Goal: Task Accomplishment & Management: Manage account settings

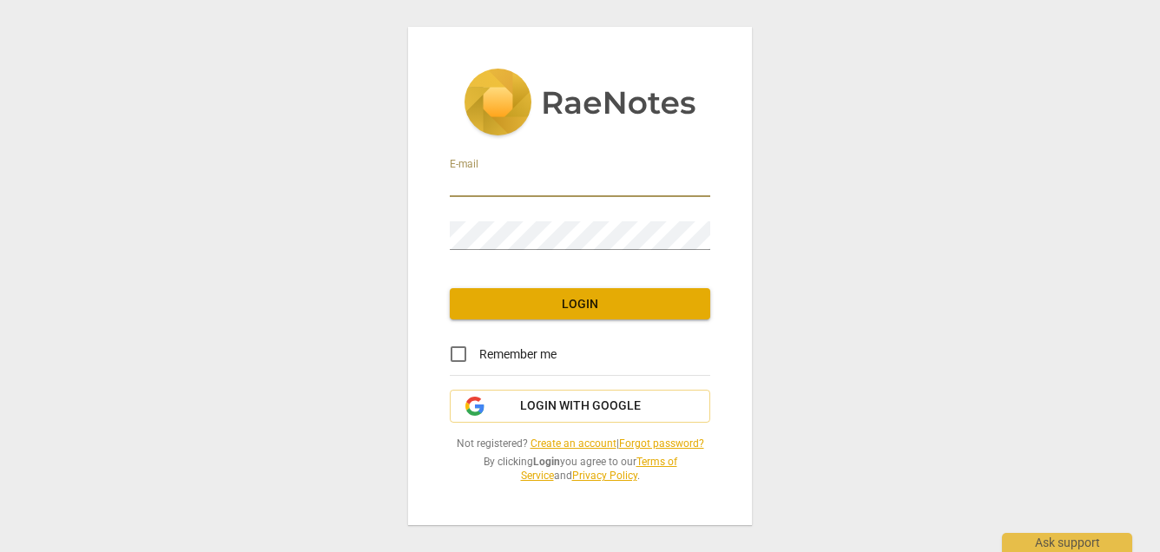
click at [609, 172] on input "email" at bounding box center [580, 184] width 261 height 25
type input "[PERSON_NAME][EMAIL_ADDRESS][DOMAIN_NAME]"
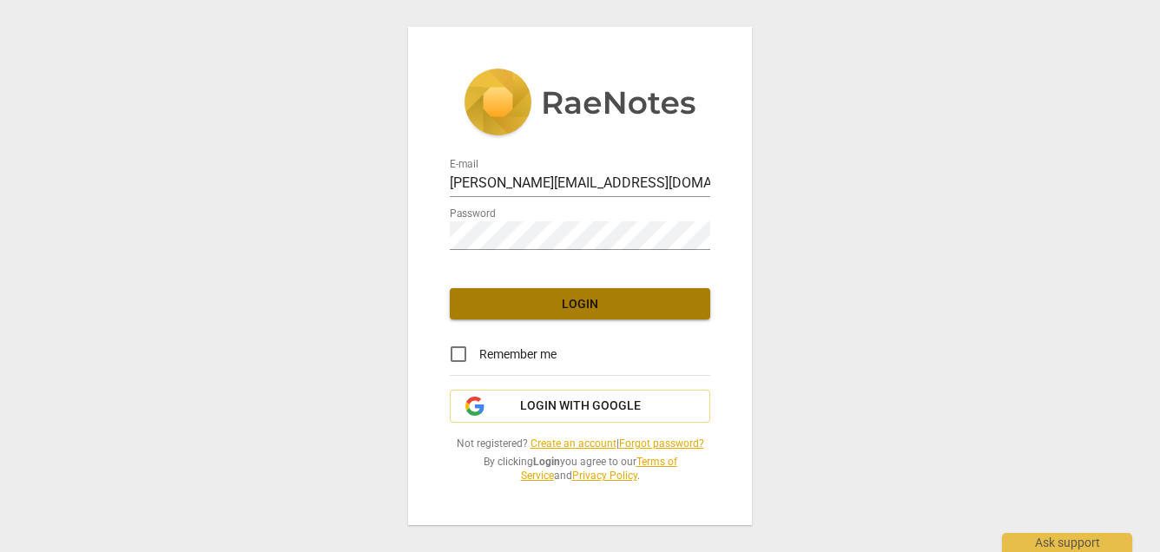
click at [581, 296] on span "Login" at bounding box center [580, 304] width 233 height 17
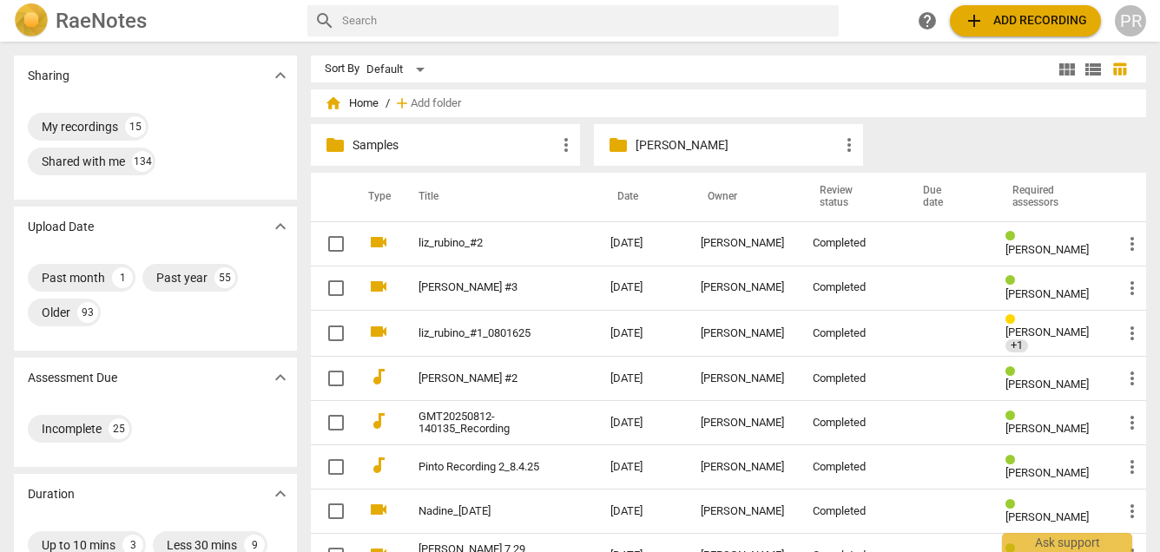
click at [1128, 9] on div "PR" at bounding box center [1130, 20] width 31 height 31
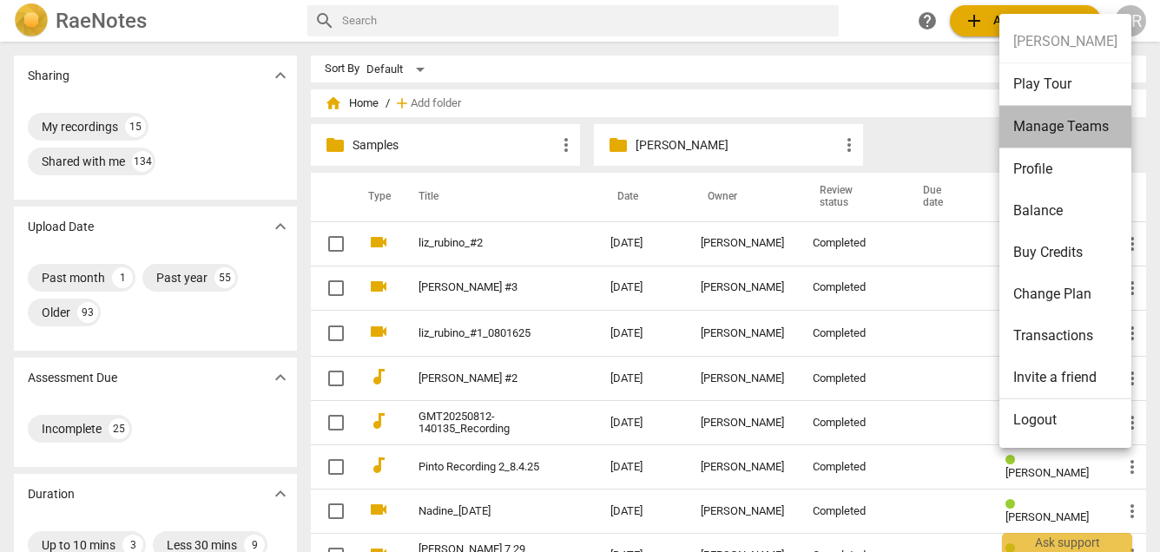
click at [1061, 123] on li "Manage Teams" at bounding box center [1066, 127] width 132 height 43
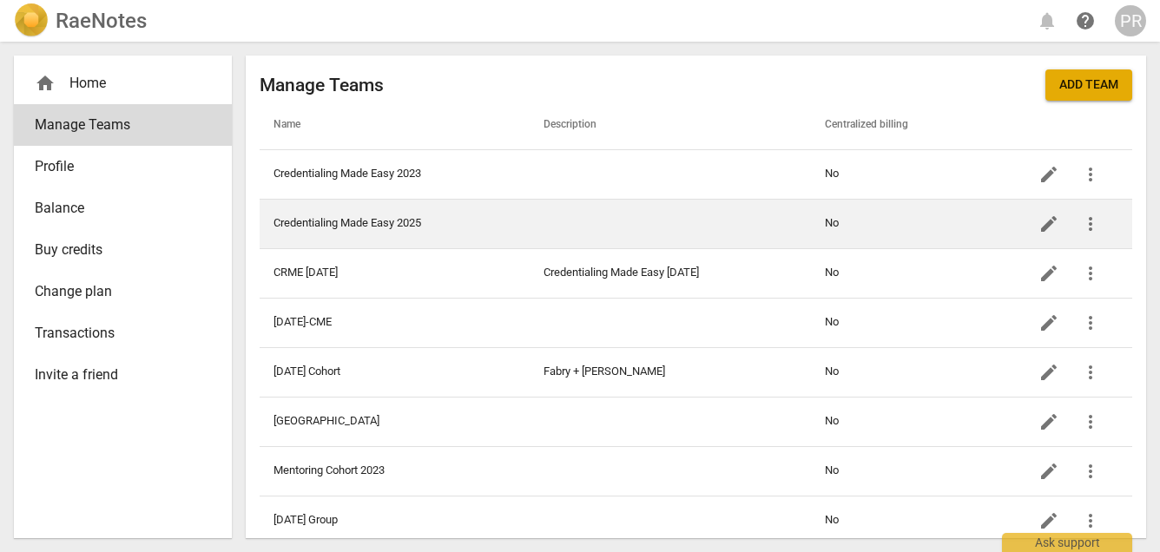
click at [569, 209] on td at bounding box center [670, 224] width 281 height 50
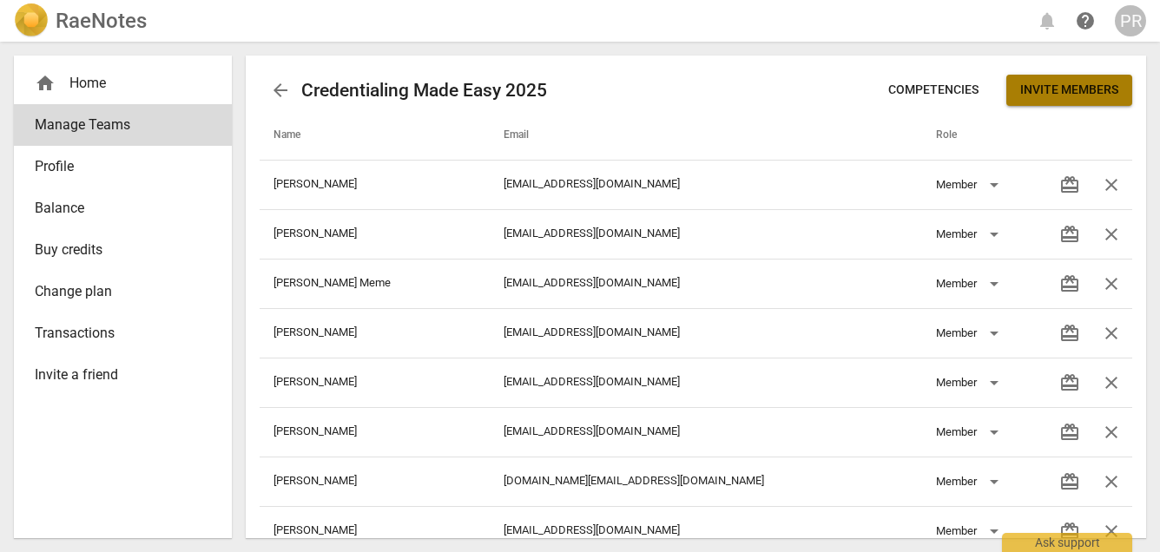
click at [1021, 82] on span "Invite members" at bounding box center [1070, 90] width 98 height 17
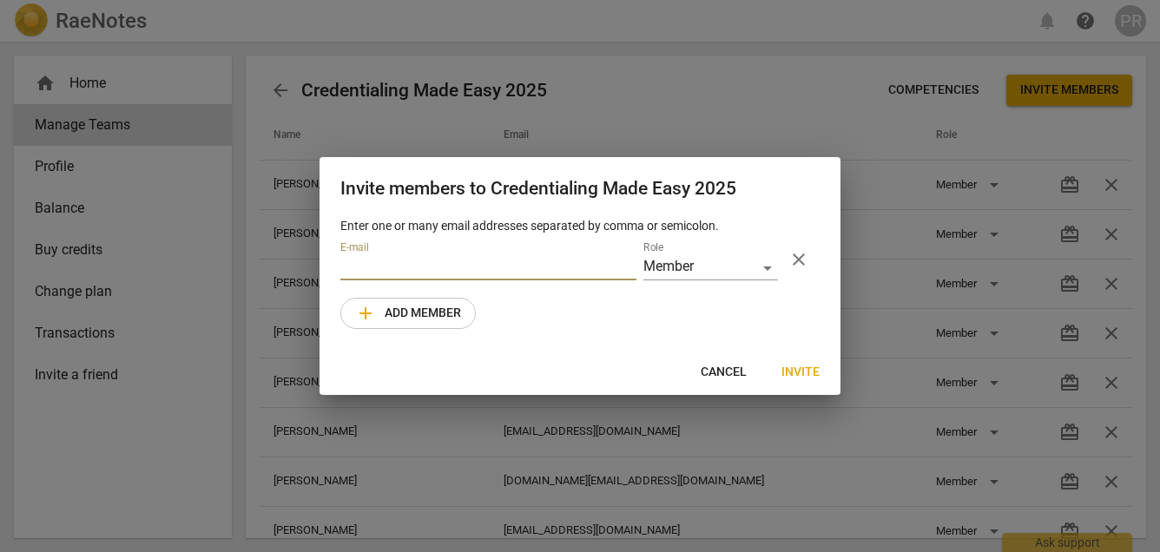
type input "Loremip do sit Ametconsectet Adip Elit seddoei! Tem incidid ut laboreet do magn…"
drag, startPoint x: 629, startPoint y: 280, endPoint x: 42, endPoint y: 247, distance: 588.1
click at [42, 247] on div "Invite members to Credentialing Made Easy 2025 Enter one or many email addresse…" at bounding box center [580, 276] width 1160 height 552
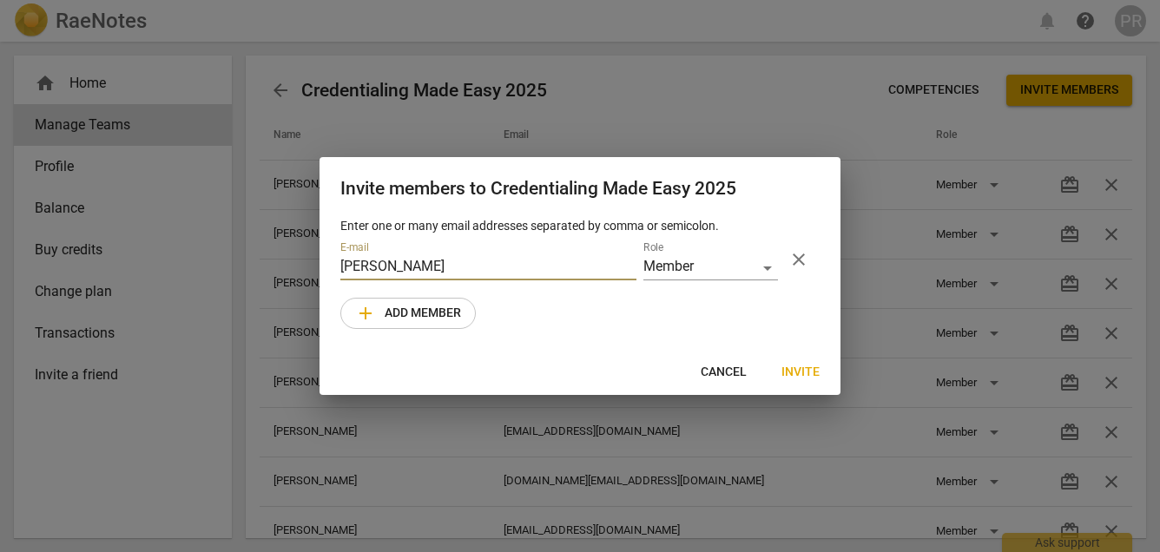
type input "[PERSON_NAME]"
click at [401, 267] on div "E-mail [PERSON_NAME]" at bounding box center [489, 260] width 296 height 39
drag, startPoint x: 466, startPoint y: 273, endPoint x: 299, endPoint y: 274, distance: 166.8
click at [299, 274] on div "Invite members to Credentialing Made Easy 2025 Enter one or many email addresse…" at bounding box center [580, 276] width 1160 height 552
type input "pel"
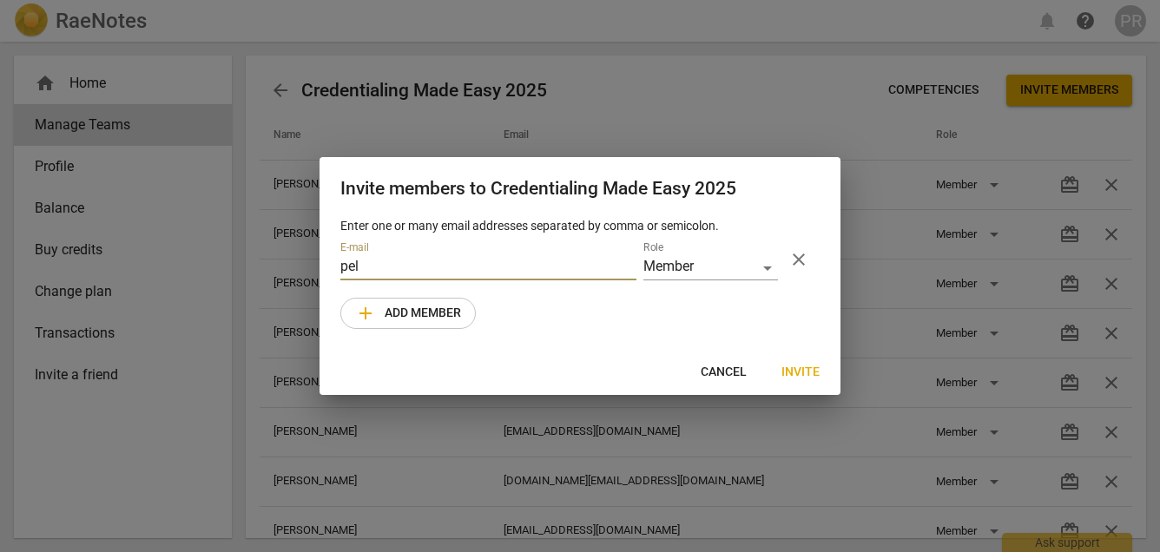
drag, startPoint x: 369, startPoint y: 288, endPoint x: 318, endPoint y: 285, distance: 51.3
click at [318, 285] on div "Invite members to Credentialing Made Easy 2025 Enter one or many email addresse…" at bounding box center [580, 276] width 1160 height 552
type input "v"
paste input "[EMAIL_ADDRESS][DOMAIN_NAME]"
type input "[EMAIL_ADDRESS][DOMAIN_NAME]"
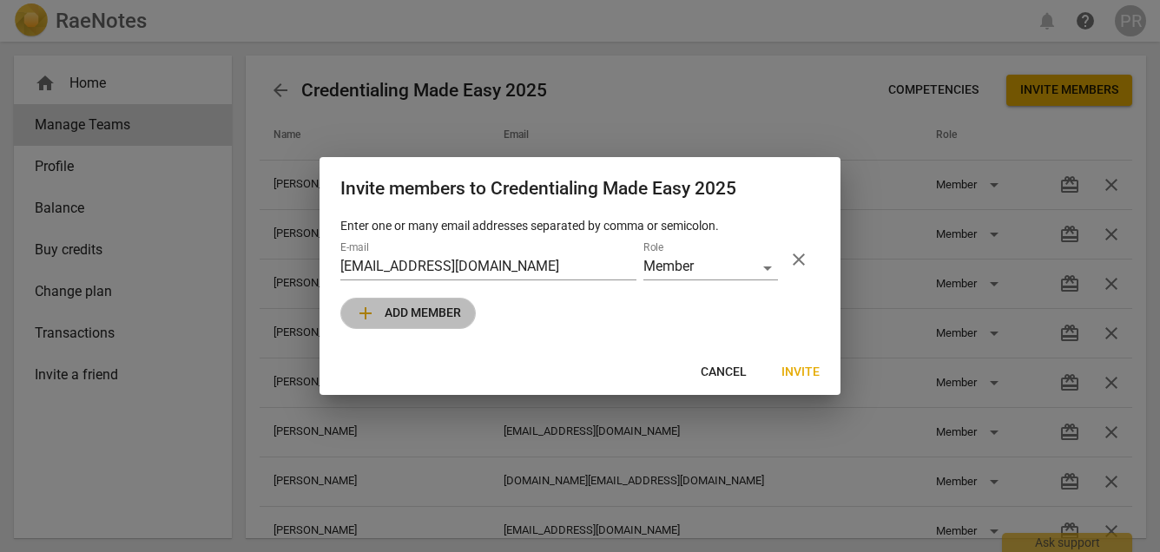
click at [461, 324] on span "add Add member" at bounding box center [408, 313] width 106 height 21
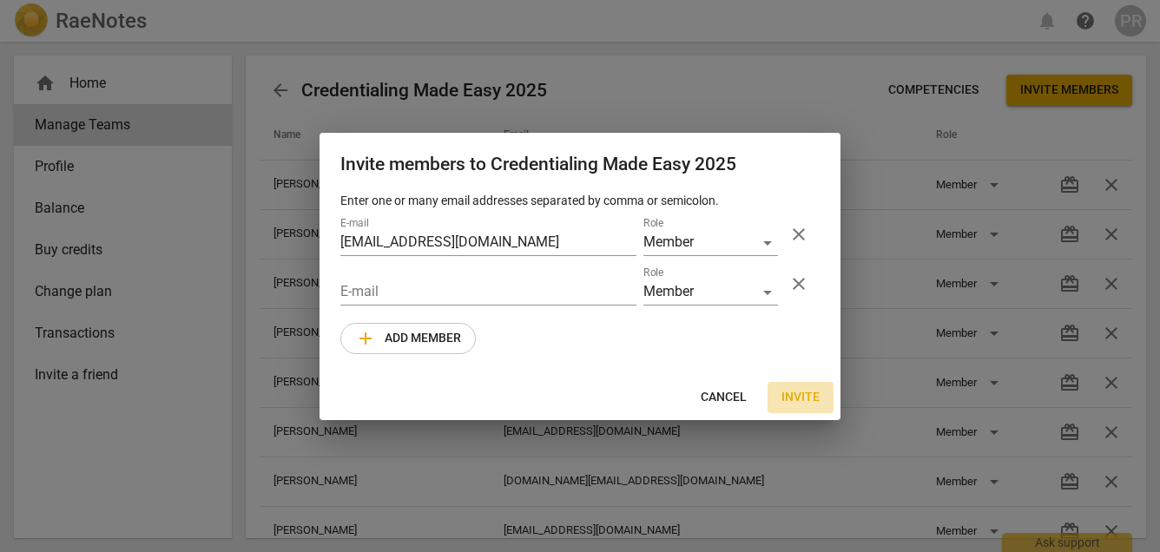
click at [803, 407] on span "Invite" at bounding box center [801, 397] width 38 height 17
